Goal: Information Seeking & Learning: Understand process/instructions

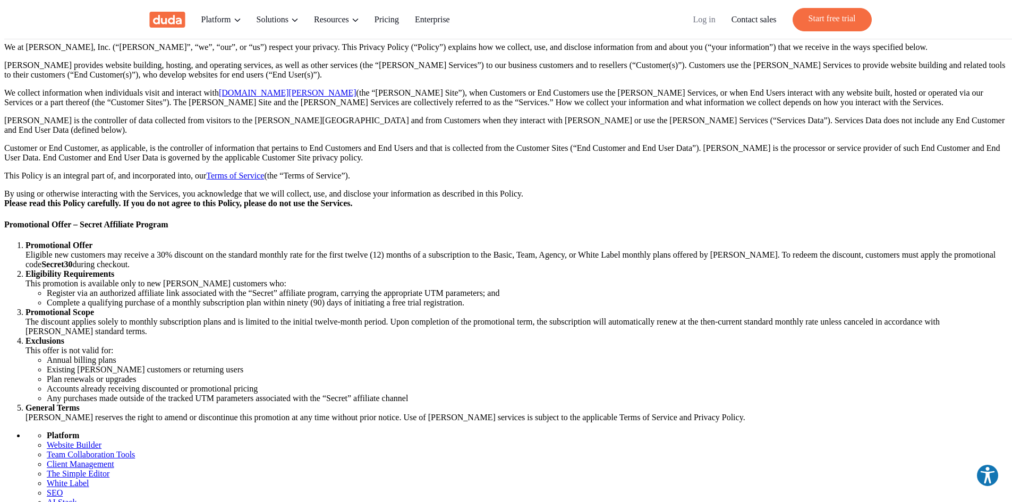
scroll to position [266, 0]
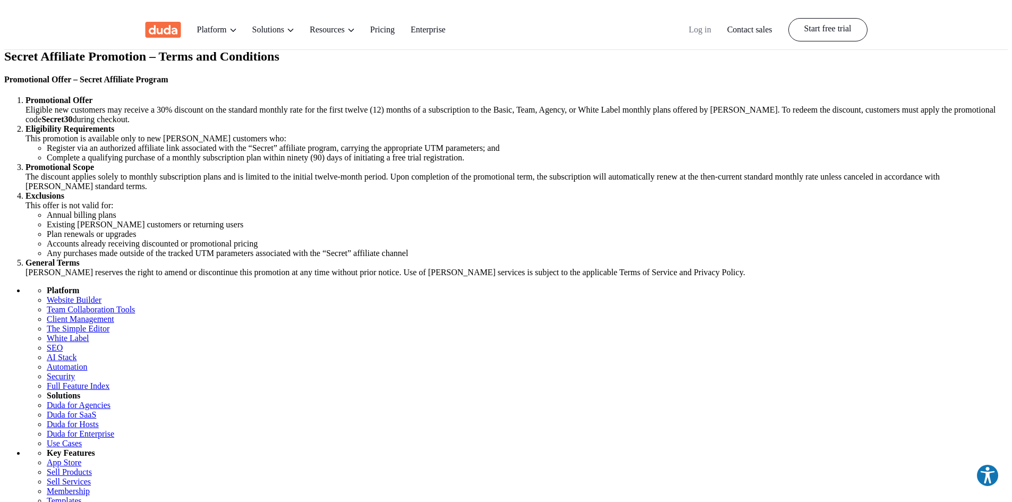
click at [589, 64] on section "Secret Affiliate Promotion – Terms and Conditions" at bounding box center [506, 37] width 1004 height 53
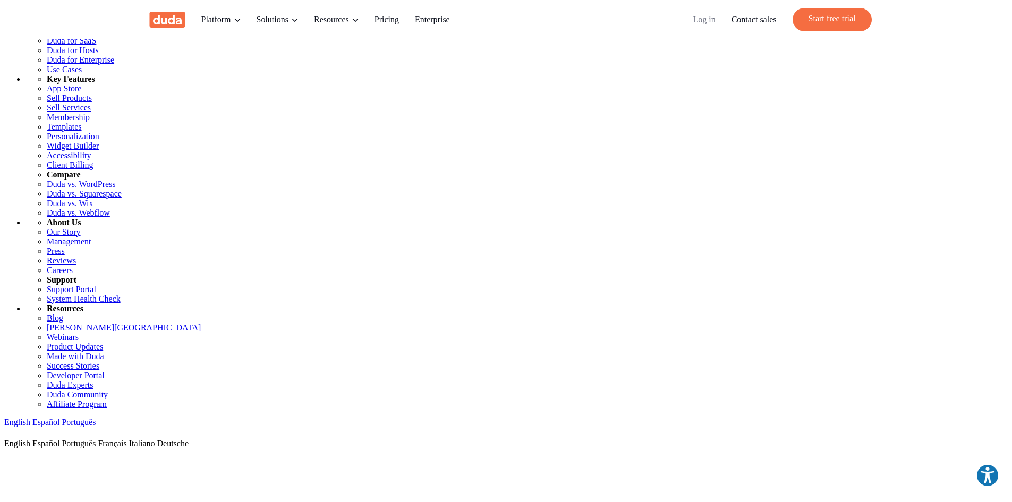
scroll to position [478, 0]
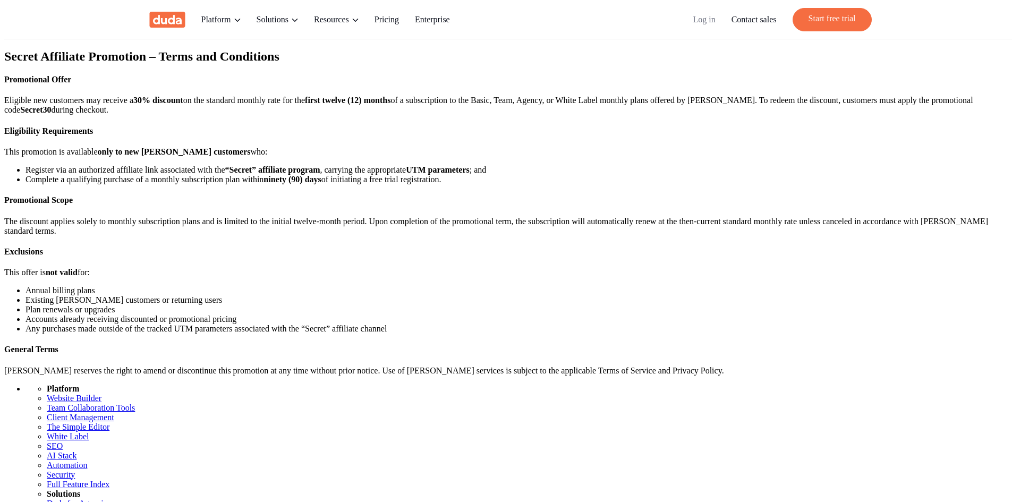
scroll to position [478, 0]
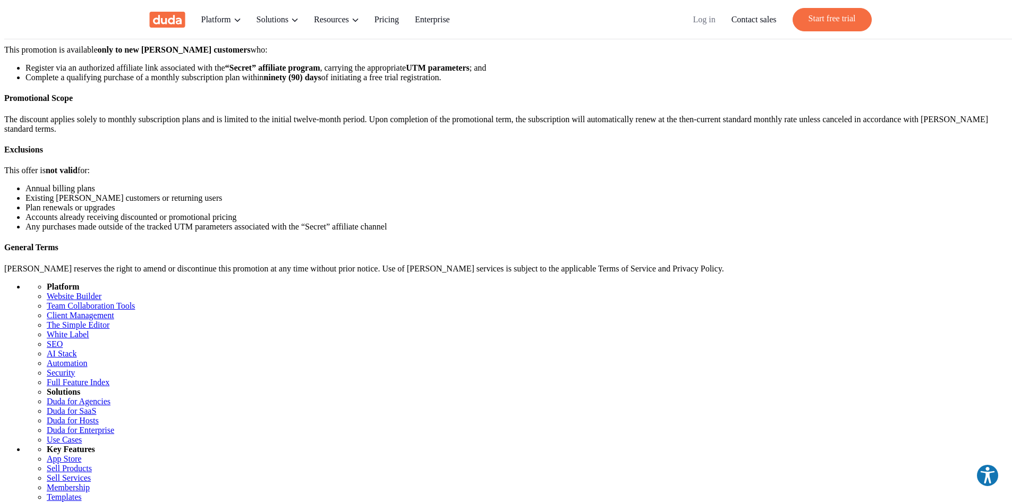
scroll to position [106, 0]
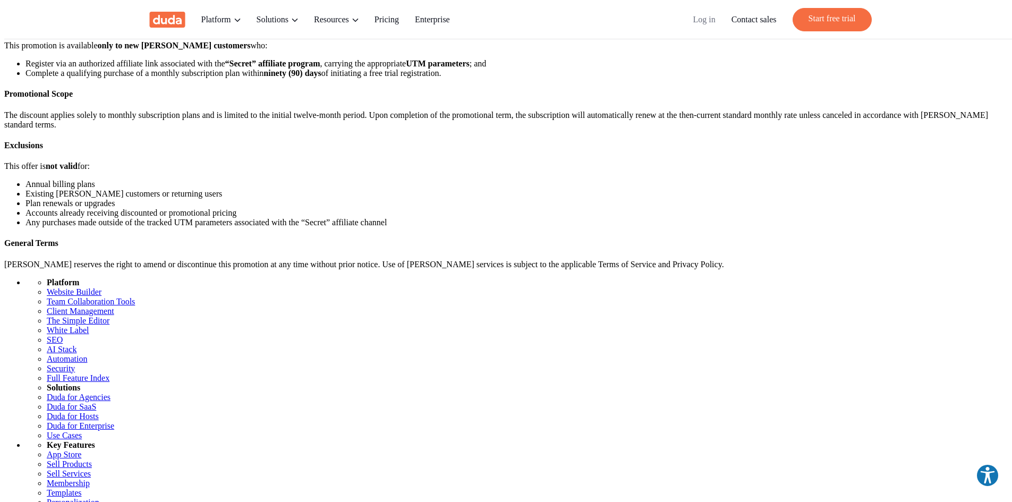
click at [784, 242] on div "Secret Affiliate Promotion – Terms and Conditions Promotional Offer Eligible ne…" at bounding box center [506, 86] width 1004 height 365
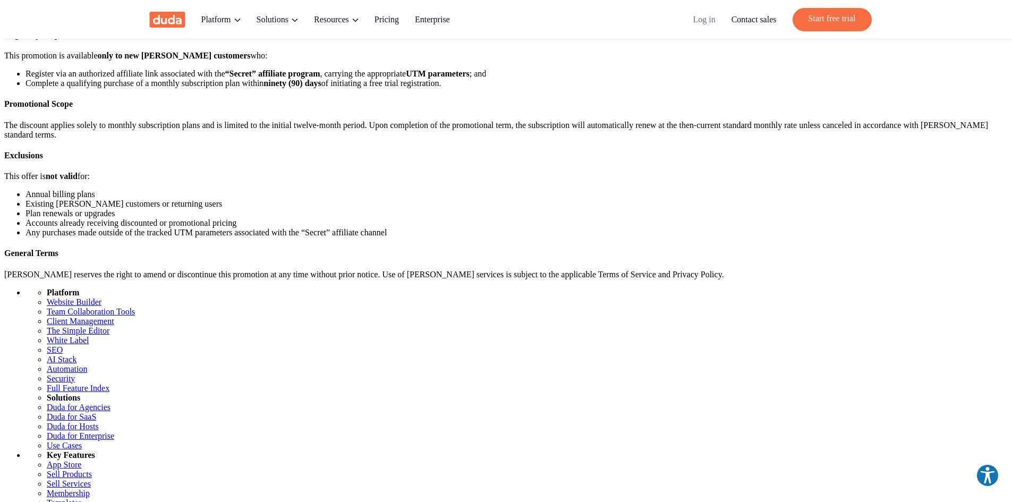
scroll to position [0, 0]
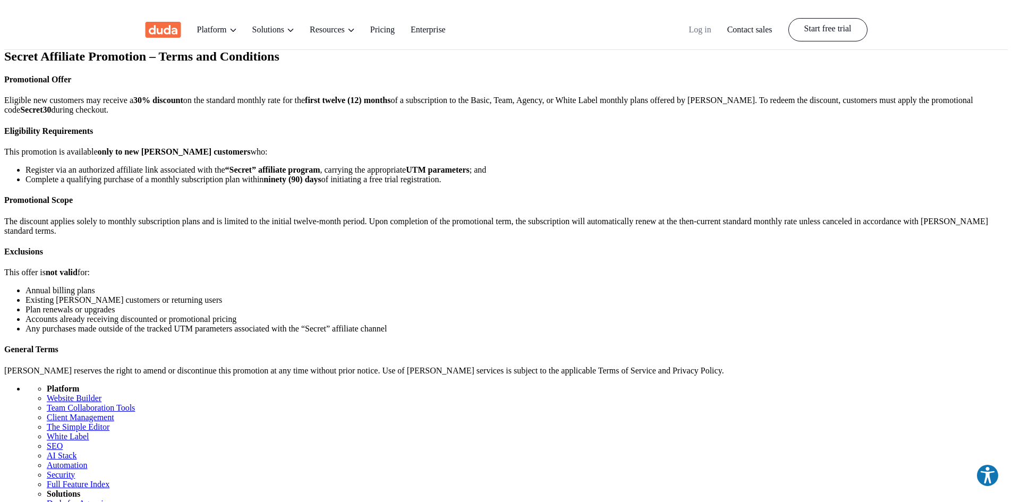
click at [894, 266] on div "Secret Affiliate Promotion – Terms and Conditions Promotional Offer Eligible ne…" at bounding box center [506, 193] width 1004 height 365
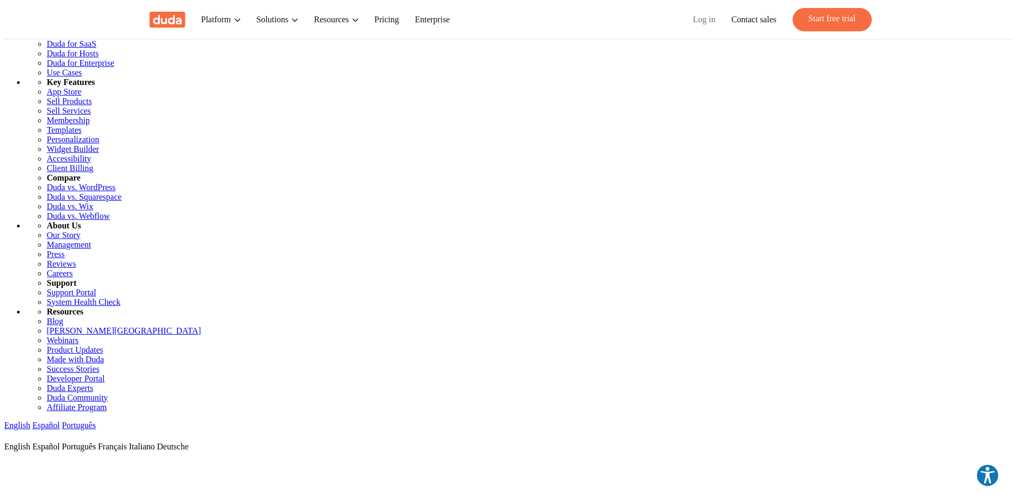
scroll to position [584, 0]
